Goal: Information Seeking & Learning: Learn about a topic

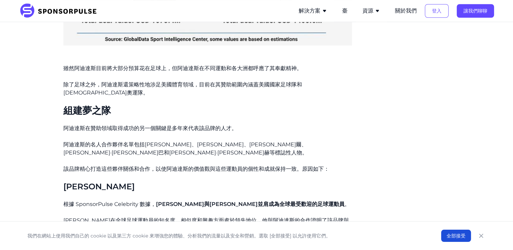
scroll to position [576, 0]
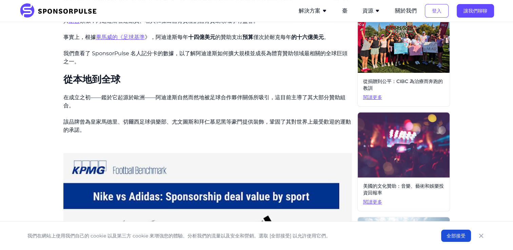
scroll to position [203, 0]
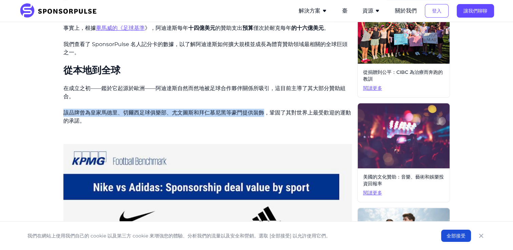
drag, startPoint x: 64, startPoint y: 112, endPoint x: 265, endPoint y: 112, distance: 201.4
click at [265, 112] on p "該品牌曾為皇家馬德里、切爾西足球俱樂部、尤文圖斯和拜仁慕尼黑等豪門提供裝飾，鞏固了其對世界上最受歡迎的運動的承諾。" at bounding box center [207, 117] width 288 height 16
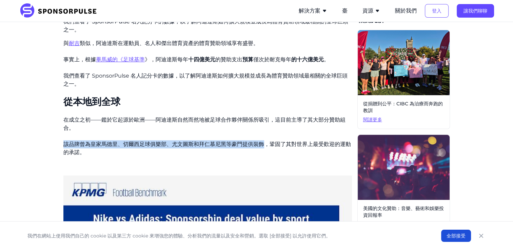
scroll to position [169, 0]
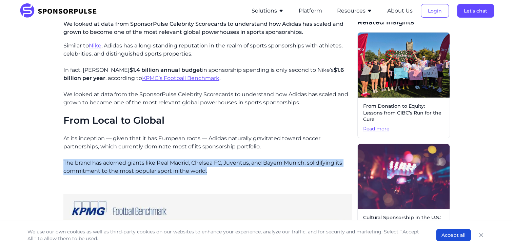
drag, startPoint x: 63, startPoint y: 162, endPoint x: 206, endPoint y: 175, distance: 143.3
click at [206, 175] on p "The brand has adorned giants like Real Madrid, Chelsea FC, Juventus, and Bayern…" at bounding box center [207, 167] width 288 height 16
copy p "The brand has adorned giants like Real Madrid, Chelsea FC, Juventus, and Bayern…"
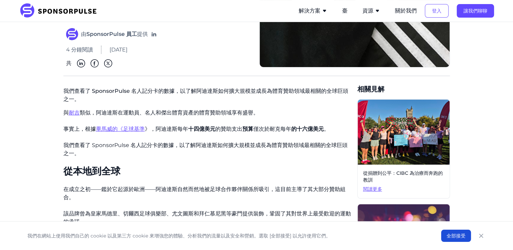
scroll to position [102, 0]
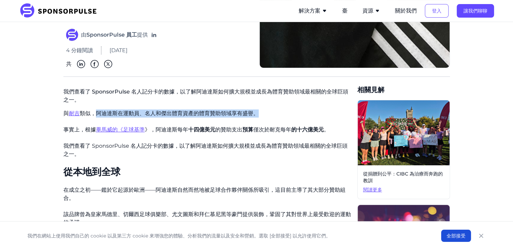
drag, startPoint x: 98, startPoint y: 112, endPoint x: 256, endPoint y: 113, distance: 158.6
click at [256, 113] on p "與 耐吉 類似，阿迪達斯在運動員、名人和傑出體育資產的體育贊助領域享有盛譽。" at bounding box center [207, 113] width 288 height 8
copy p "阿迪達斯在運動員、名人和傑出體育資產的體育贊助領域享有盛譽。"
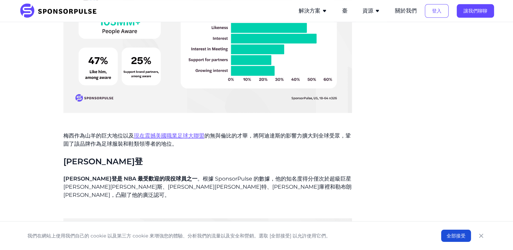
scroll to position [881, 0]
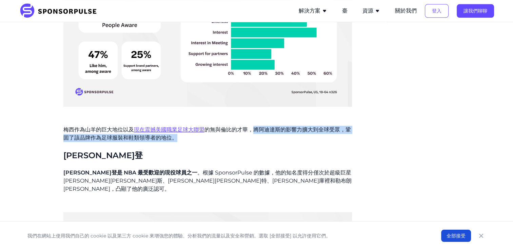
drag, startPoint x: 254, startPoint y: 120, endPoint x: 215, endPoint y: 132, distance: 40.2
click at [215, 132] on p "梅西作為山羊的巨大地位以及 現在震撼美國職業足球大聯盟 的無與倫比的才華，將阿迪達斯的影響力擴大到全球受眾，鞏固了該品牌作為足球服裝和鞋類領導者的地位。" at bounding box center [207, 134] width 288 height 16
copy p "將阿迪達斯的影響力擴大到全球受眾，鞏固了該品牌作為足球服裝和鞋類領導者的地位。"
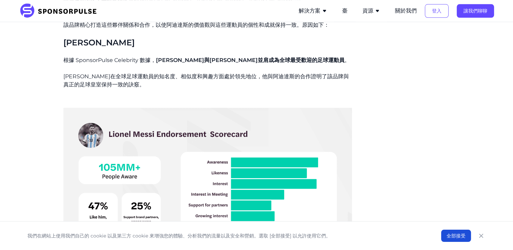
scroll to position [712, 0]
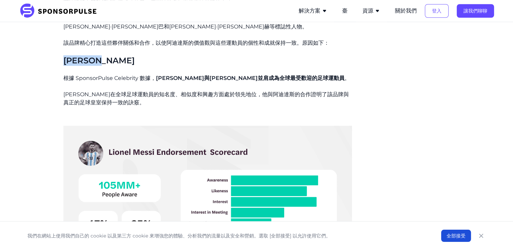
drag, startPoint x: 65, startPoint y: 49, endPoint x: 117, endPoint y: 51, distance: 51.6
click at [117, 55] on h3 "[PERSON_NAME]" at bounding box center [207, 60] width 288 height 11
copy span "[PERSON_NAME]"
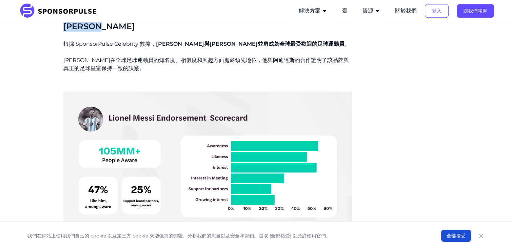
scroll to position [915, 0]
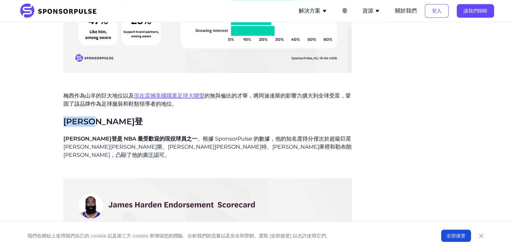
drag, startPoint x: 65, startPoint y: 114, endPoint x: 108, endPoint y: 115, distance: 43.4
click at [108, 116] on h3 "[PERSON_NAME]登" at bounding box center [207, 121] width 288 height 11
copy span "[PERSON_NAME]登"
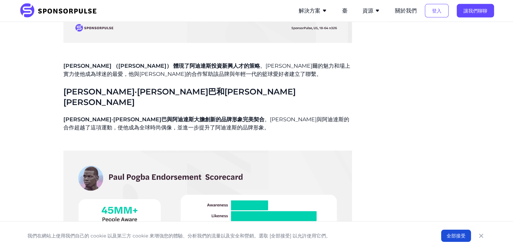
scroll to position [1458, 0]
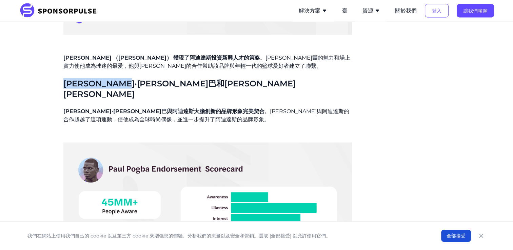
drag, startPoint x: 64, startPoint y: 64, endPoint x: 151, endPoint y: 65, distance: 87.1
click at [151, 78] on h3 "[PERSON_NAME]·[PERSON_NAME]巴和[PERSON_NAME][PERSON_NAME]" at bounding box center [207, 88] width 288 height 21
copy span "[PERSON_NAME]·[PERSON_NAME]巴和[PERSON_NAME][PERSON_NAME]"
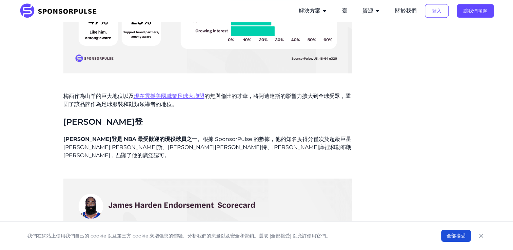
scroll to position [915, 0]
